Goal: Information Seeking & Learning: Learn about a topic

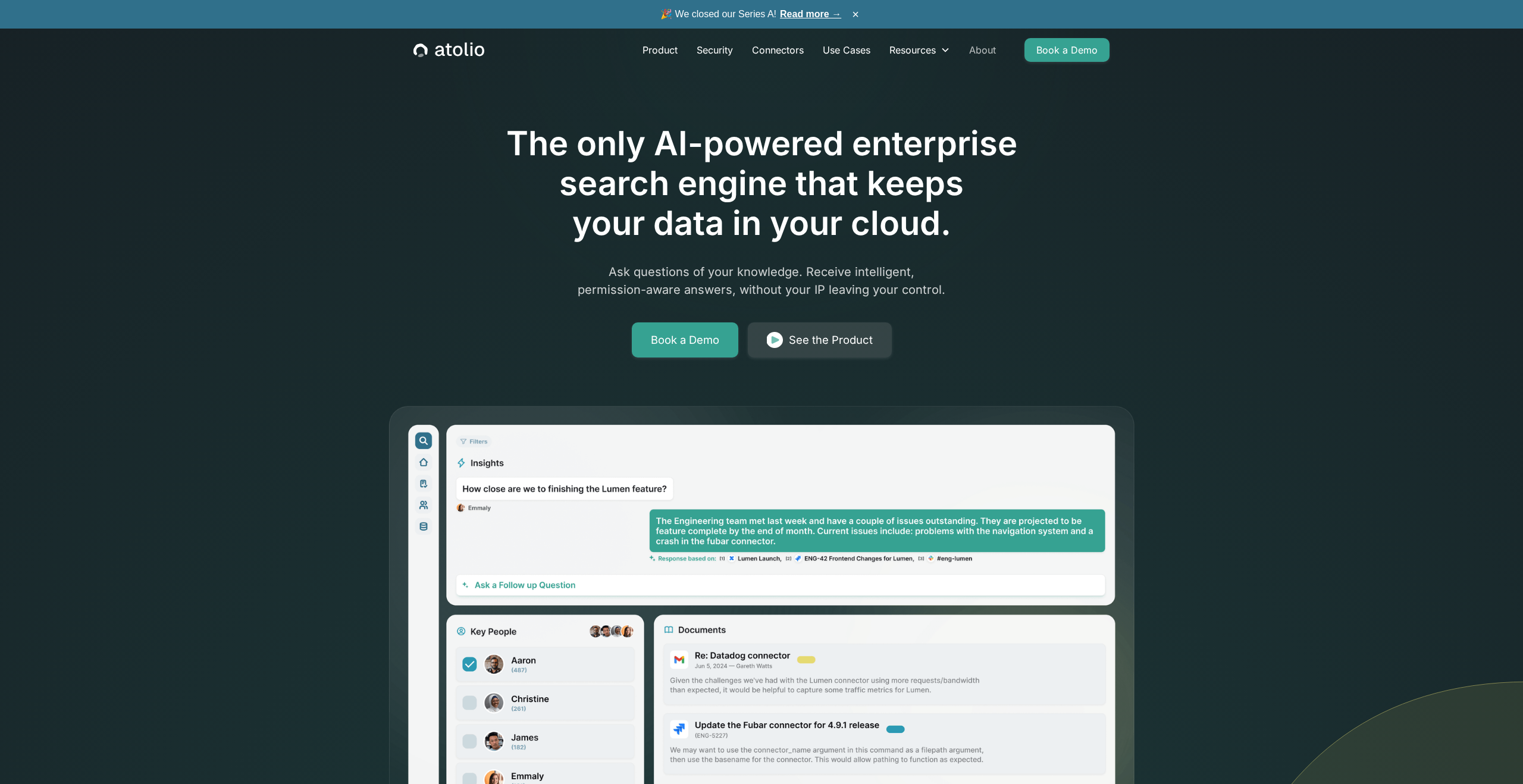
click at [981, 51] on link "About" at bounding box center [982, 50] width 46 height 24
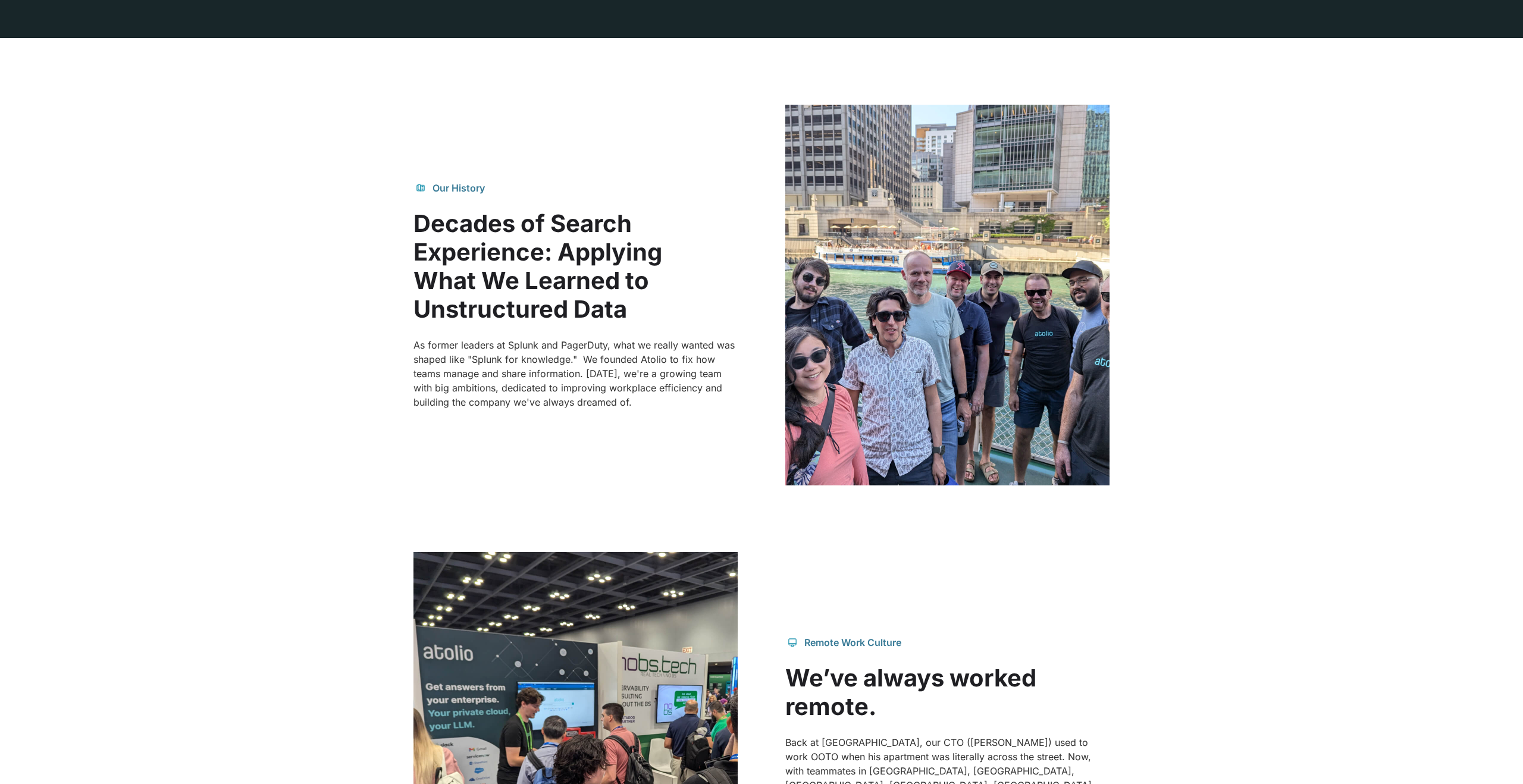
scroll to position [934, 0]
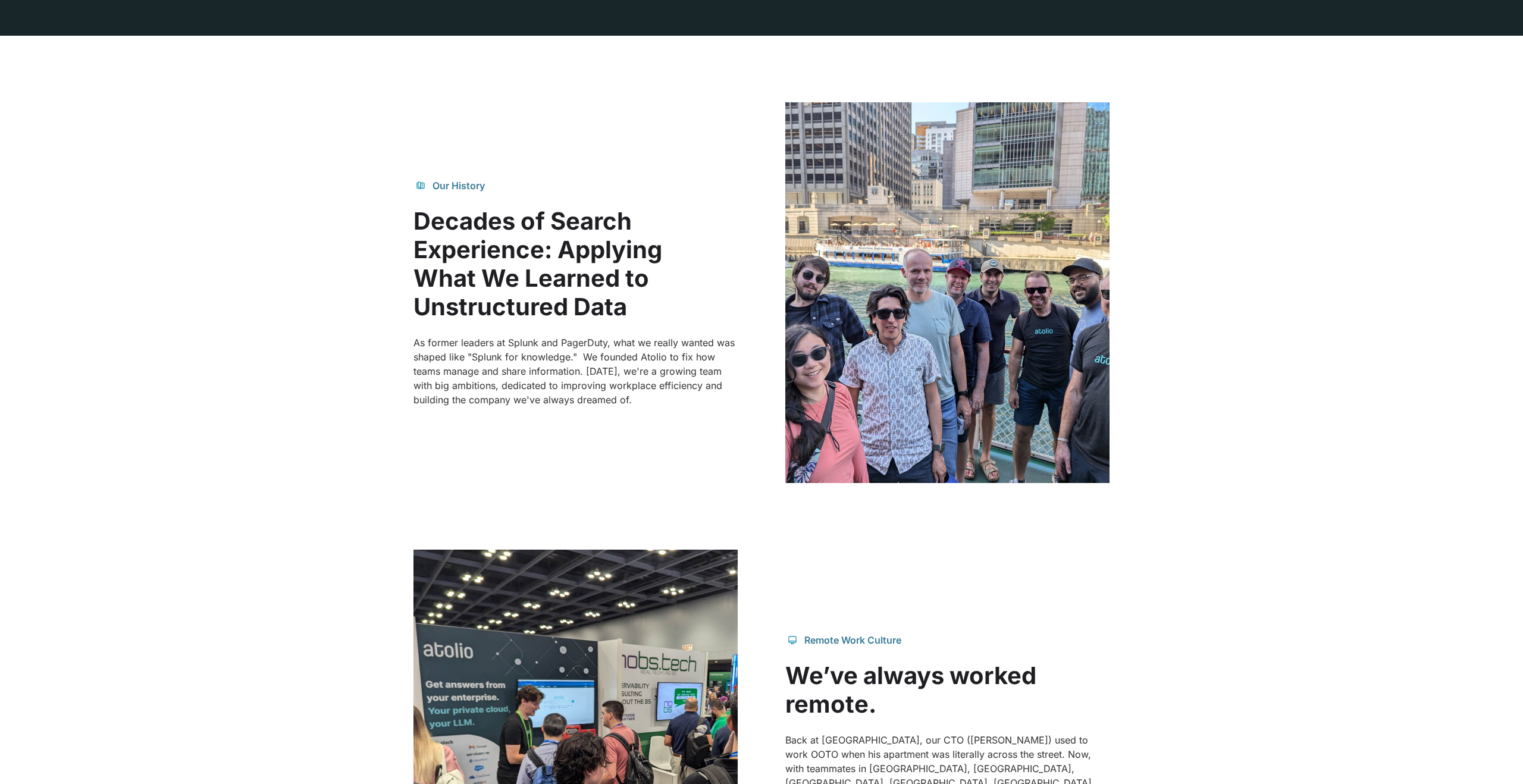
click at [950, 221] on img at bounding box center [948, 293] width 324 height 381
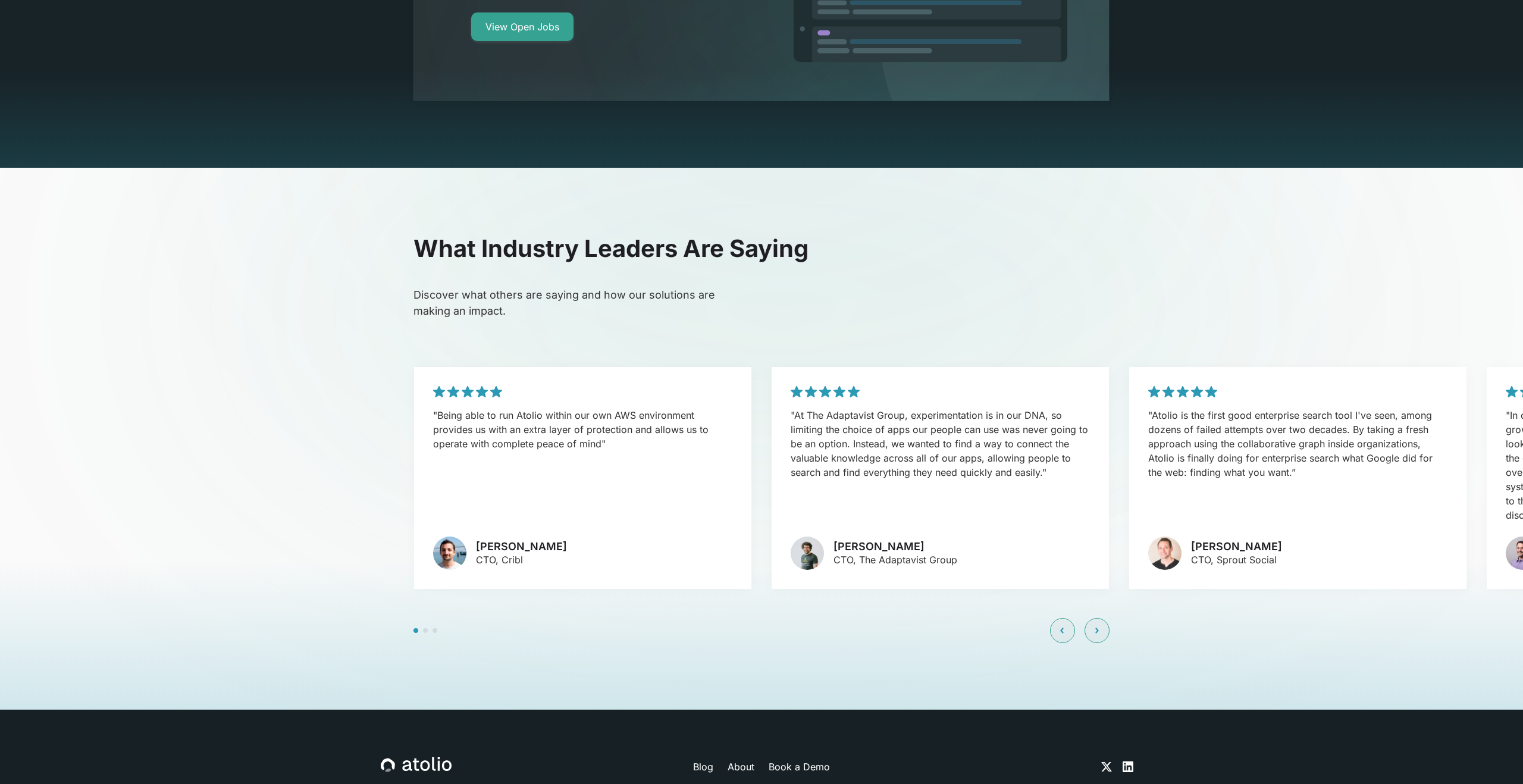
scroll to position [2792, 0]
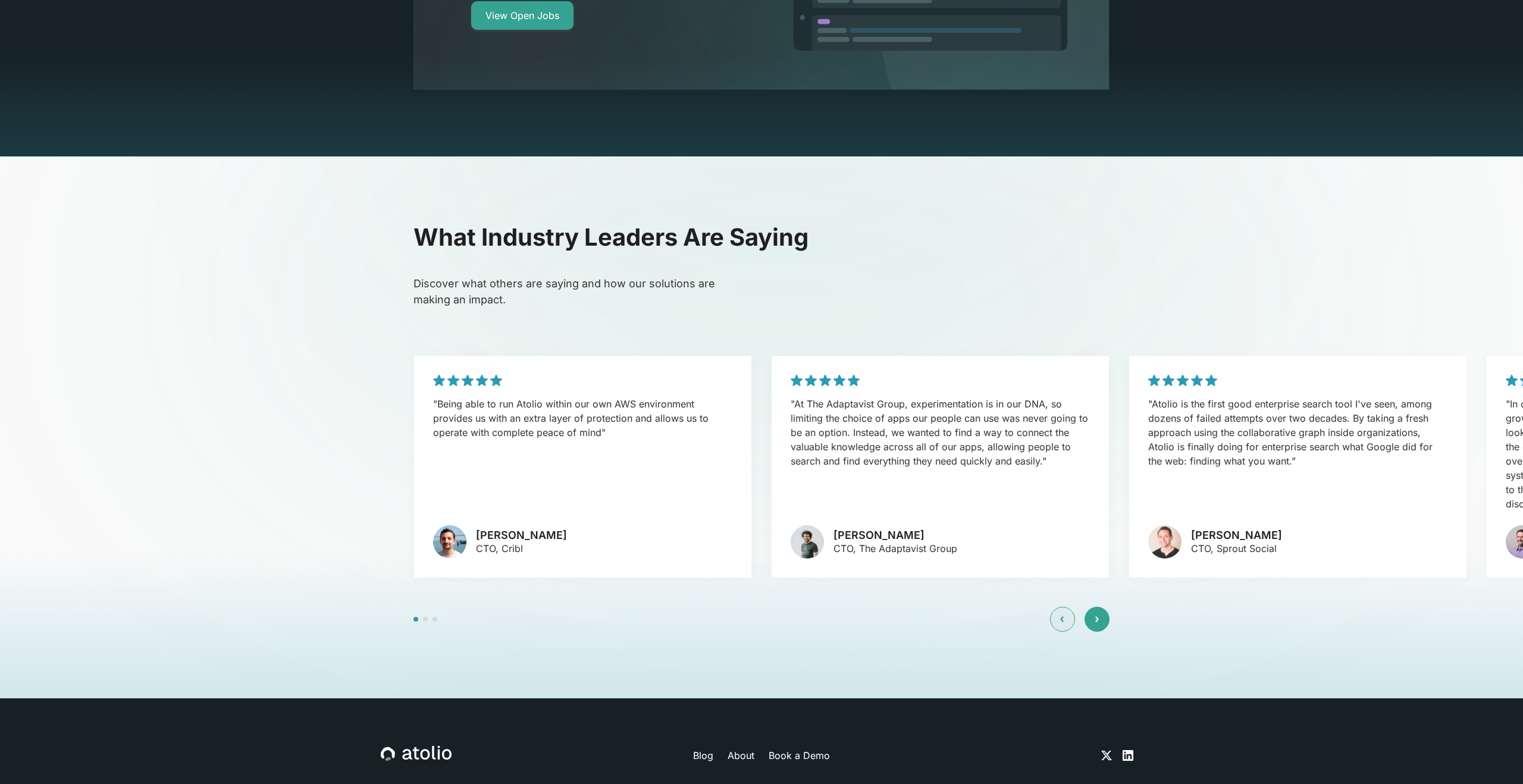
click at [1095, 615] on icon at bounding box center [1096, 619] width 4 height 7
